Goal: Find specific page/section: Find specific page/section

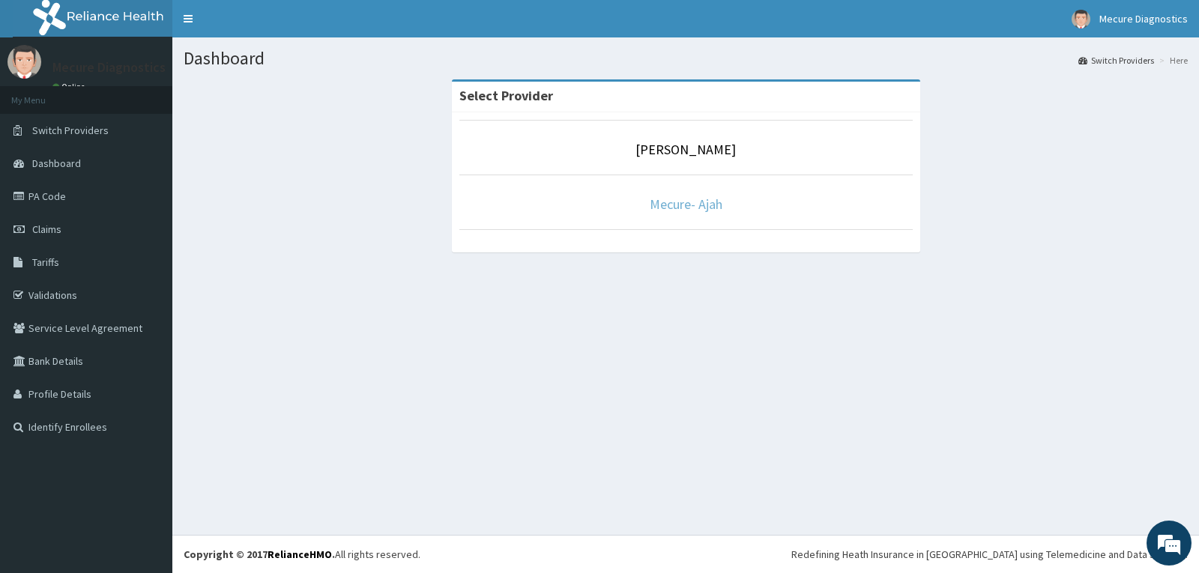
click at [687, 208] on link "Mecure- Ajah" at bounding box center [686, 204] width 73 height 17
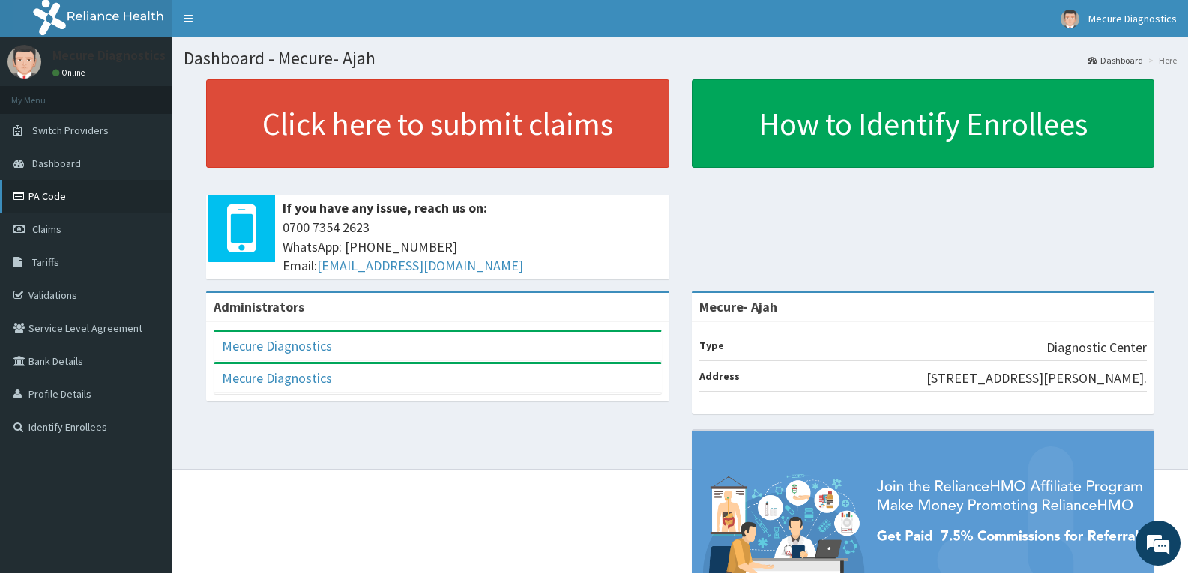
click at [42, 192] on link "PA Code" at bounding box center [86, 196] width 172 height 33
